Goal: Go to known website: Access a specific website the user already knows

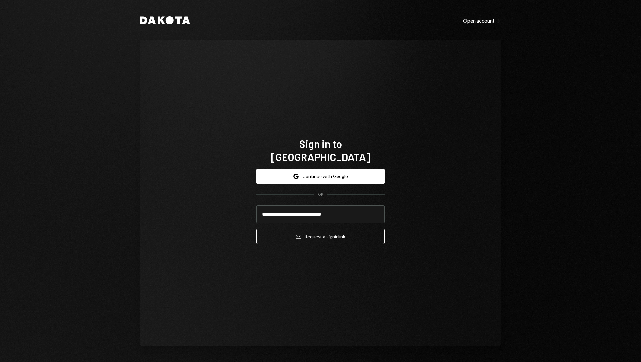
type input "**********"
click at [256, 229] on button "Email Request a sign in link" at bounding box center [320, 236] width 128 height 15
